Goal: Find specific page/section: Find specific page/section

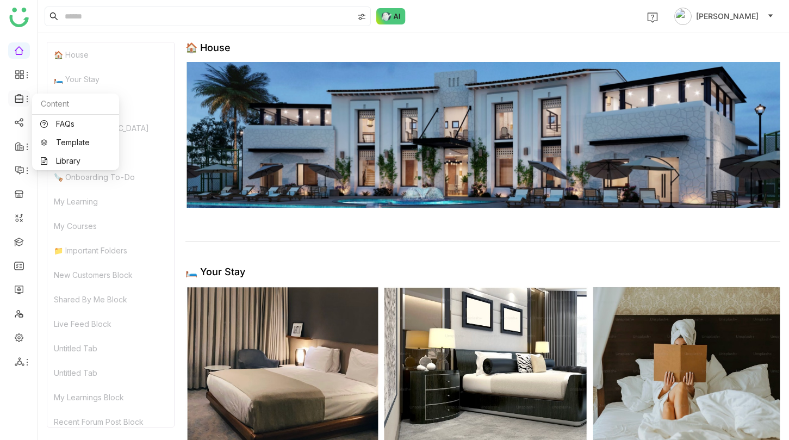
click at [25, 98] on icon at bounding box center [27, 99] width 9 height 9
click at [31, 104] on ul at bounding box center [19, 206] width 38 height 343
click at [27, 101] on icon at bounding box center [27, 99] width 9 height 9
click at [64, 164] on link "Library" at bounding box center [75, 161] width 71 height 8
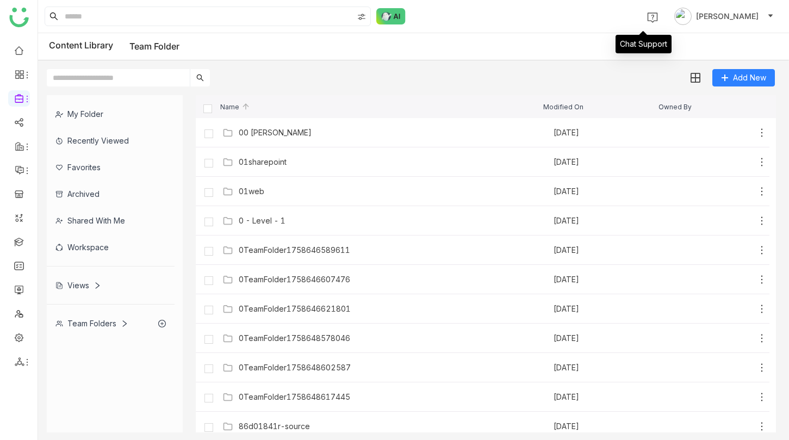
click at [647, 21] on img at bounding box center [652, 17] width 11 height 11
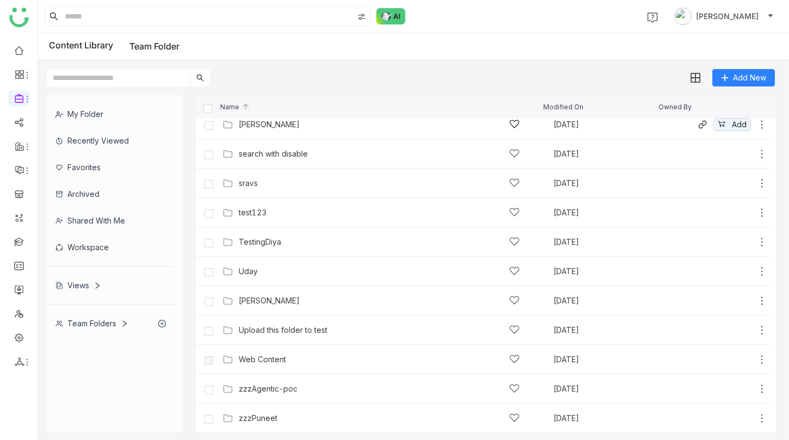
scroll to position [743, 0]
click at [297, 384] on div "zzzAgentic-poc" at bounding box center [268, 388] width 59 height 9
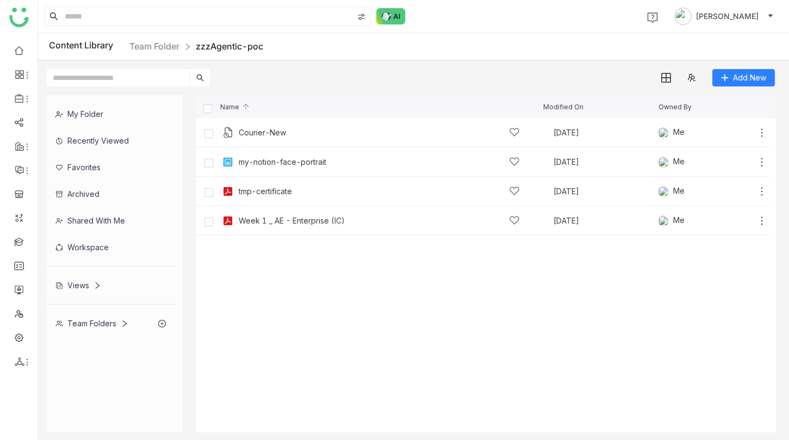
click at [490, 303] on cdk-virtual-scroll-viewport "Courier-New [DATE] Me Add my-notion-face-portrait [DATE] Me Add tmp-certificate…" at bounding box center [486, 275] width 580 height 314
